Goal: Transaction & Acquisition: Purchase product/service

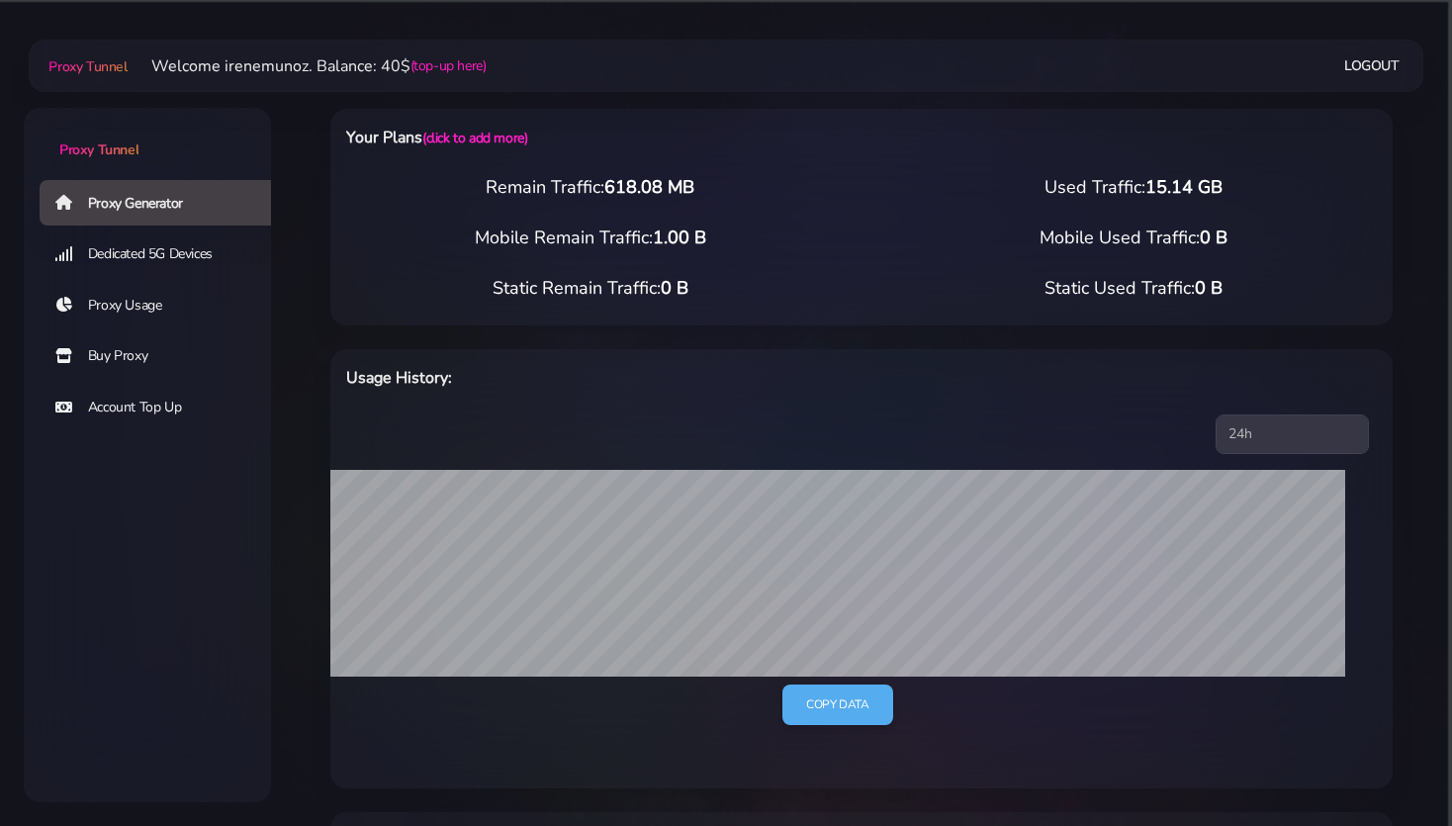
click at [116, 356] on link "Buy Proxy" at bounding box center [163, 356] width 247 height 46
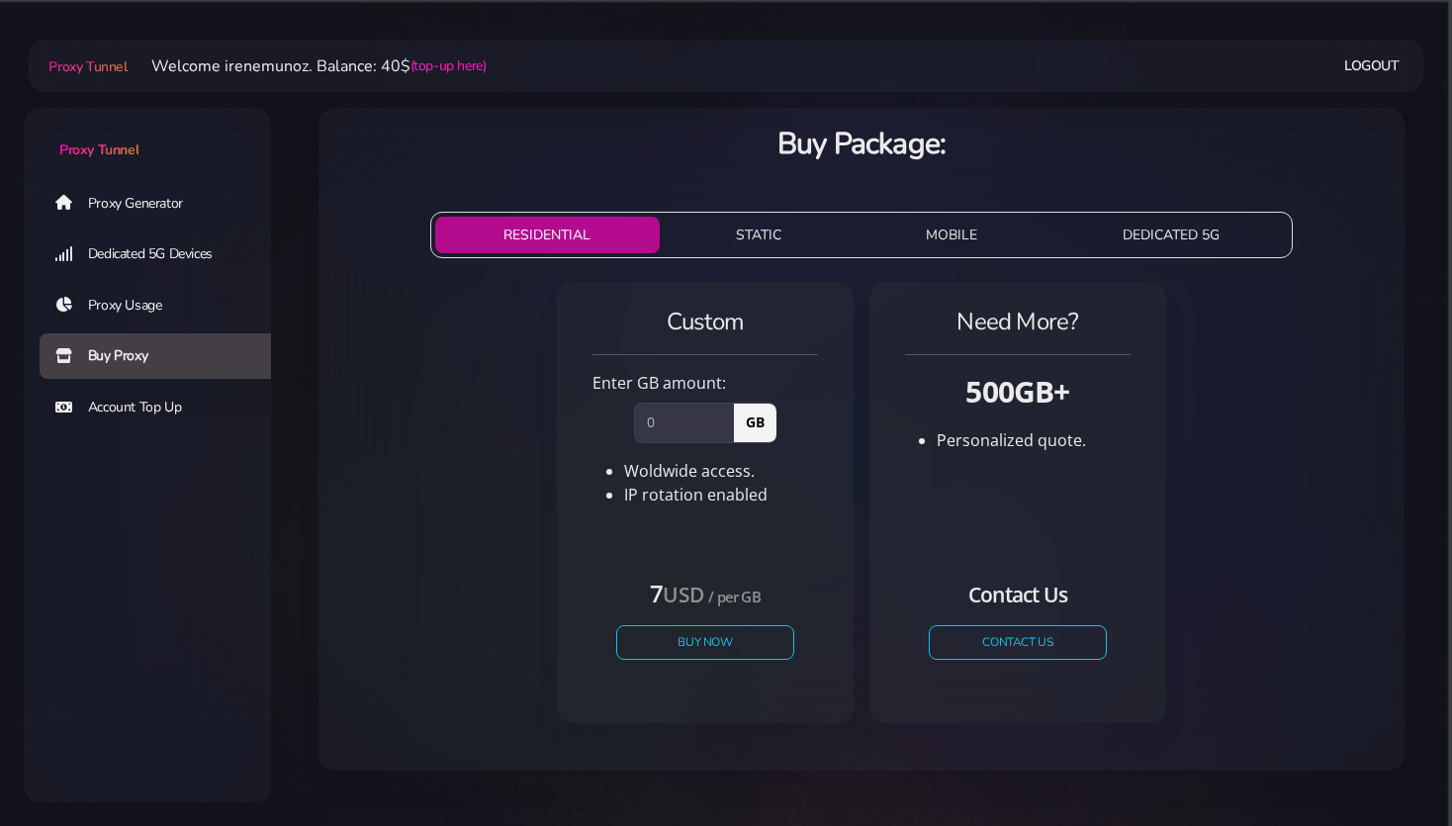
click at [781, 238] on button "STATIC" at bounding box center [759, 235] width 183 height 37
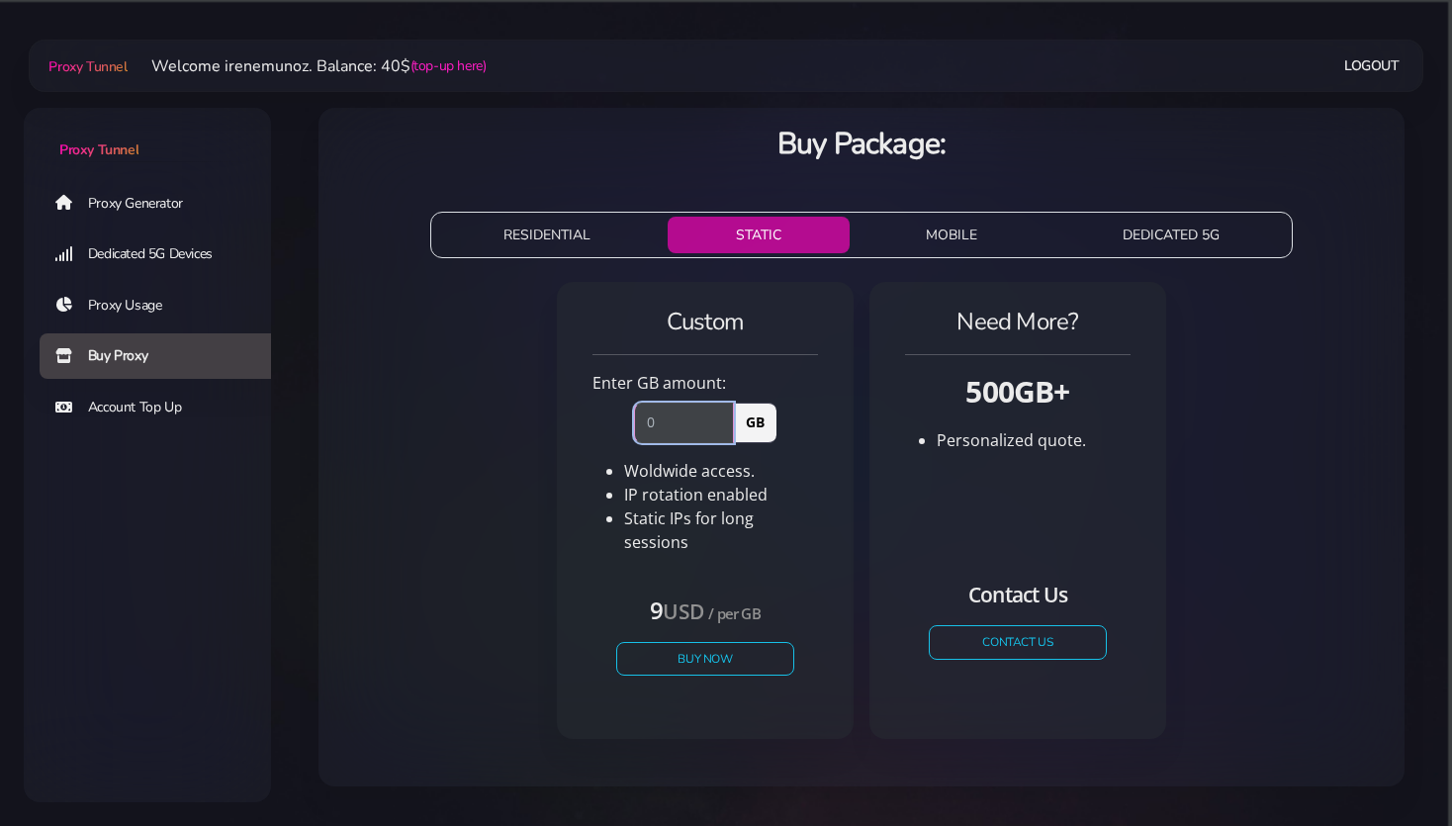
drag, startPoint x: 673, startPoint y: 425, endPoint x: 615, endPoint y: 414, distance: 58.6
click at [634, 414] on input "number" at bounding box center [684, 423] width 100 height 40
type input "1"
click at [708, 641] on button "Buy Now" at bounding box center [705, 658] width 182 height 35
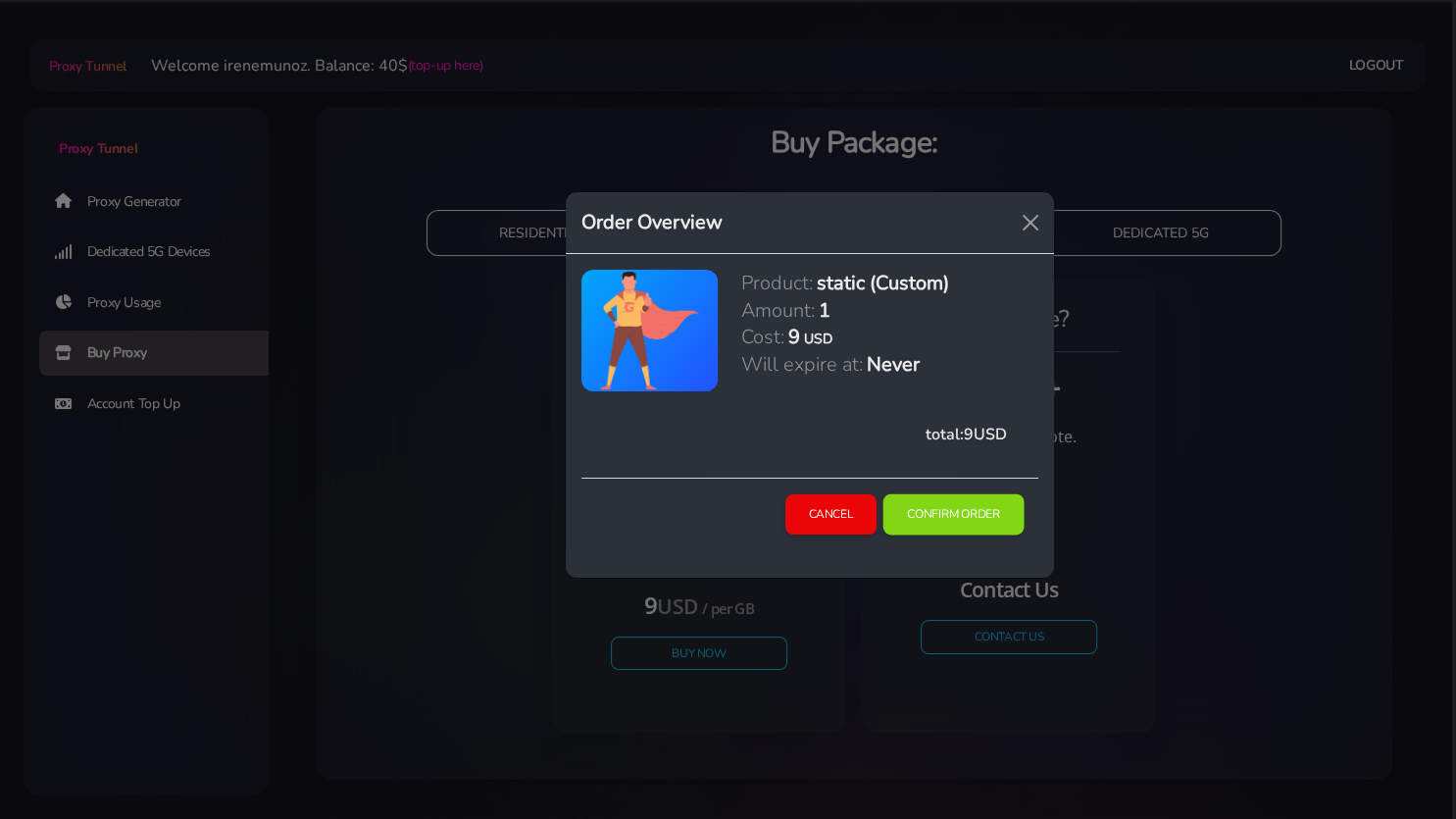
click at [932, 518] on button "Confirm Order" at bounding box center [953, 516] width 141 height 42
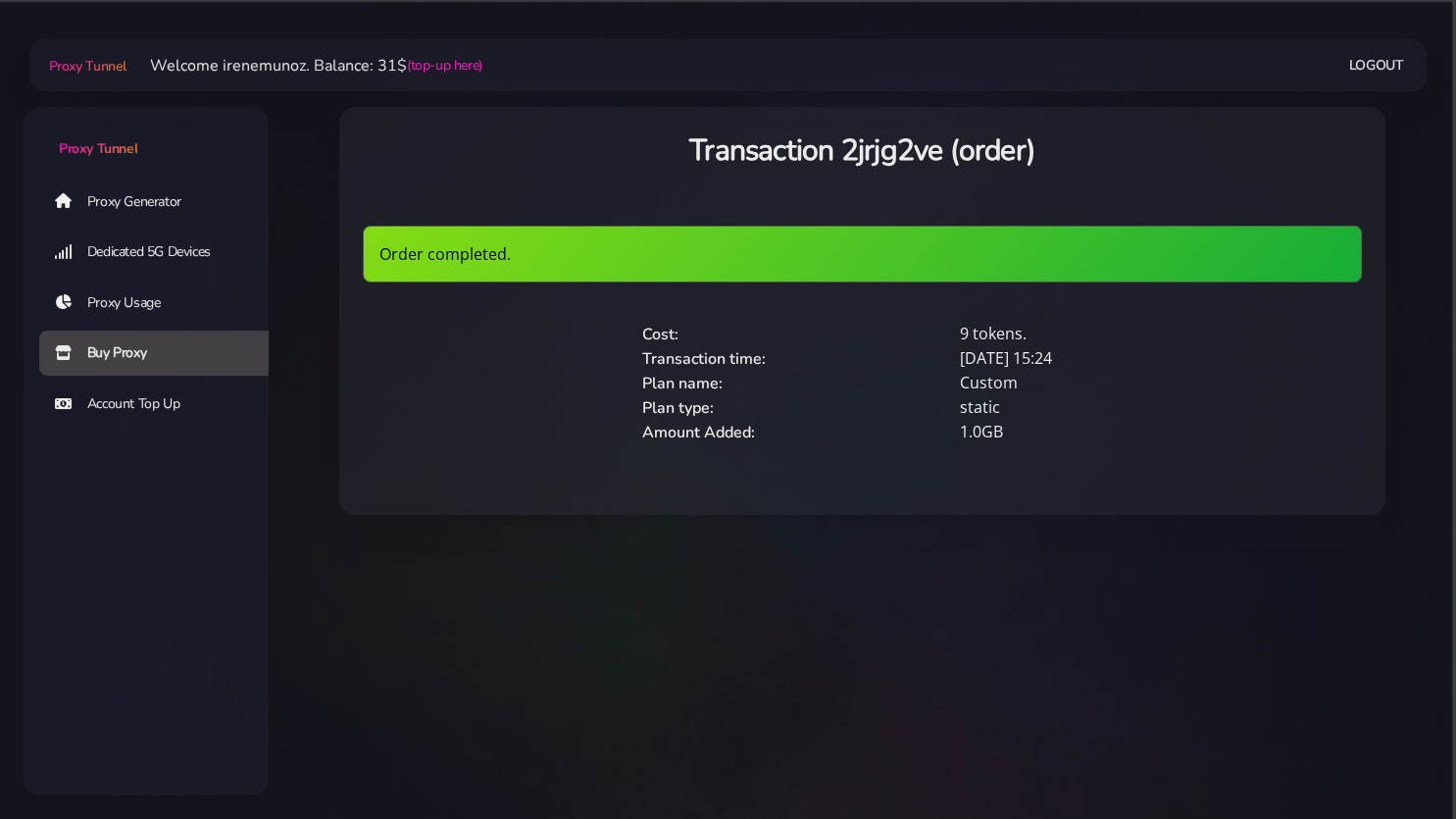
click at [153, 210] on link "Proxy Generator" at bounding box center [162, 201] width 245 height 46
